Goal: Information Seeking & Learning: Learn about a topic

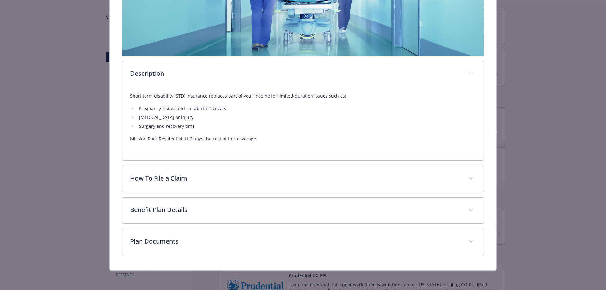
scroll to position [165, 0]
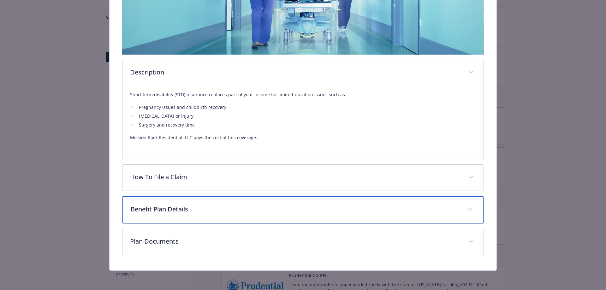
click at [263, 212] on p "Benefit Plan Details" at bounding box center [296, 208] width 330 height 9
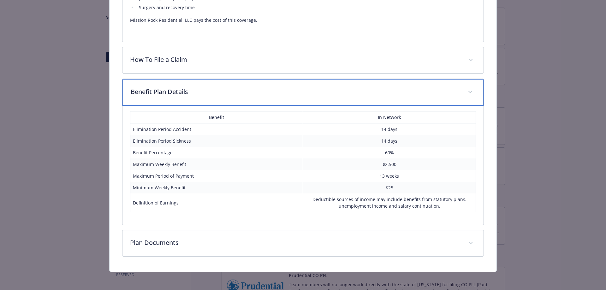
scroll to position [283, 0]
